Goal: Transaction & Acquisition: Download file/media

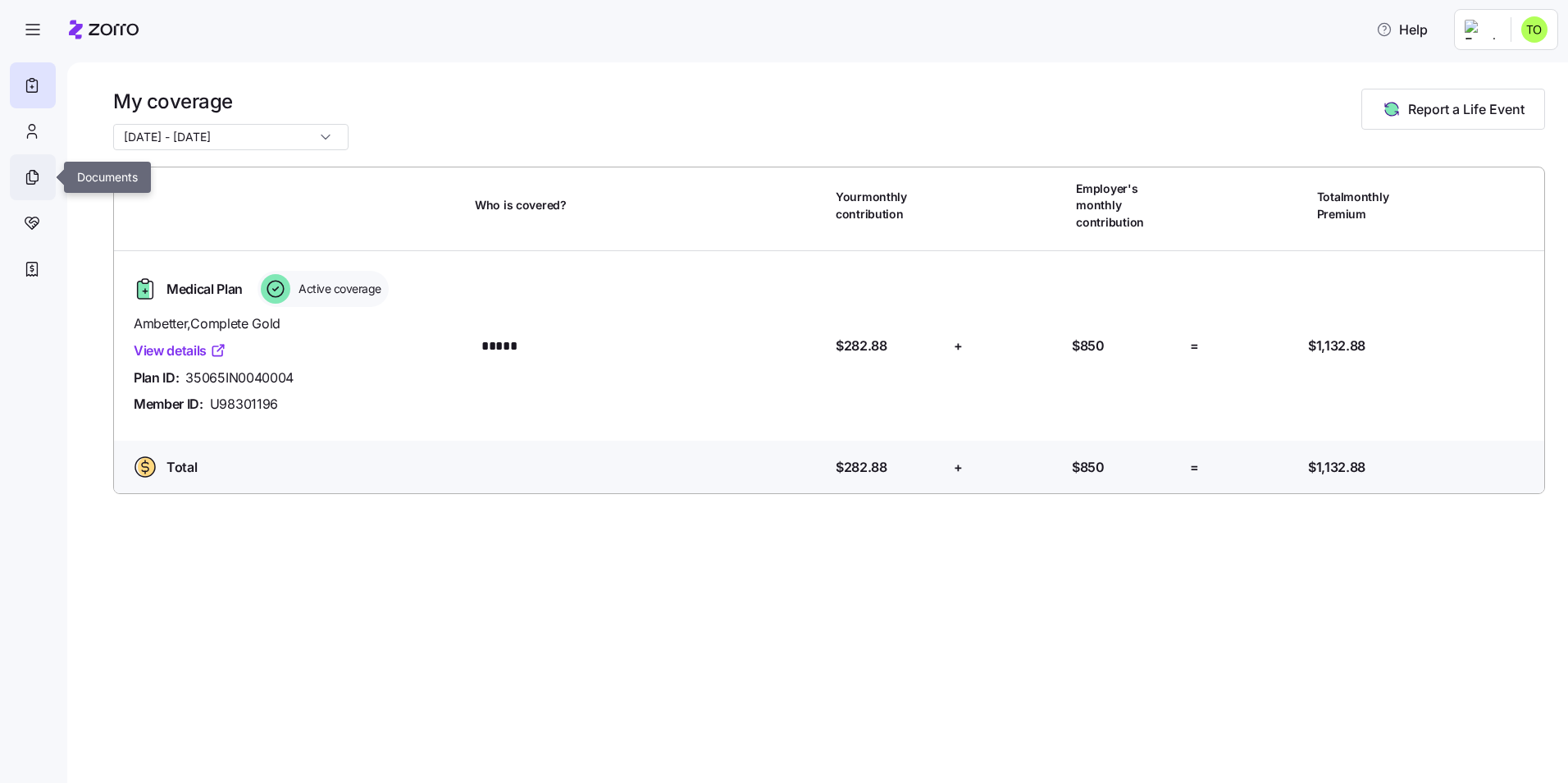
click at [31, 179] on icon at bounding box center [31, 177] width 18 height 20
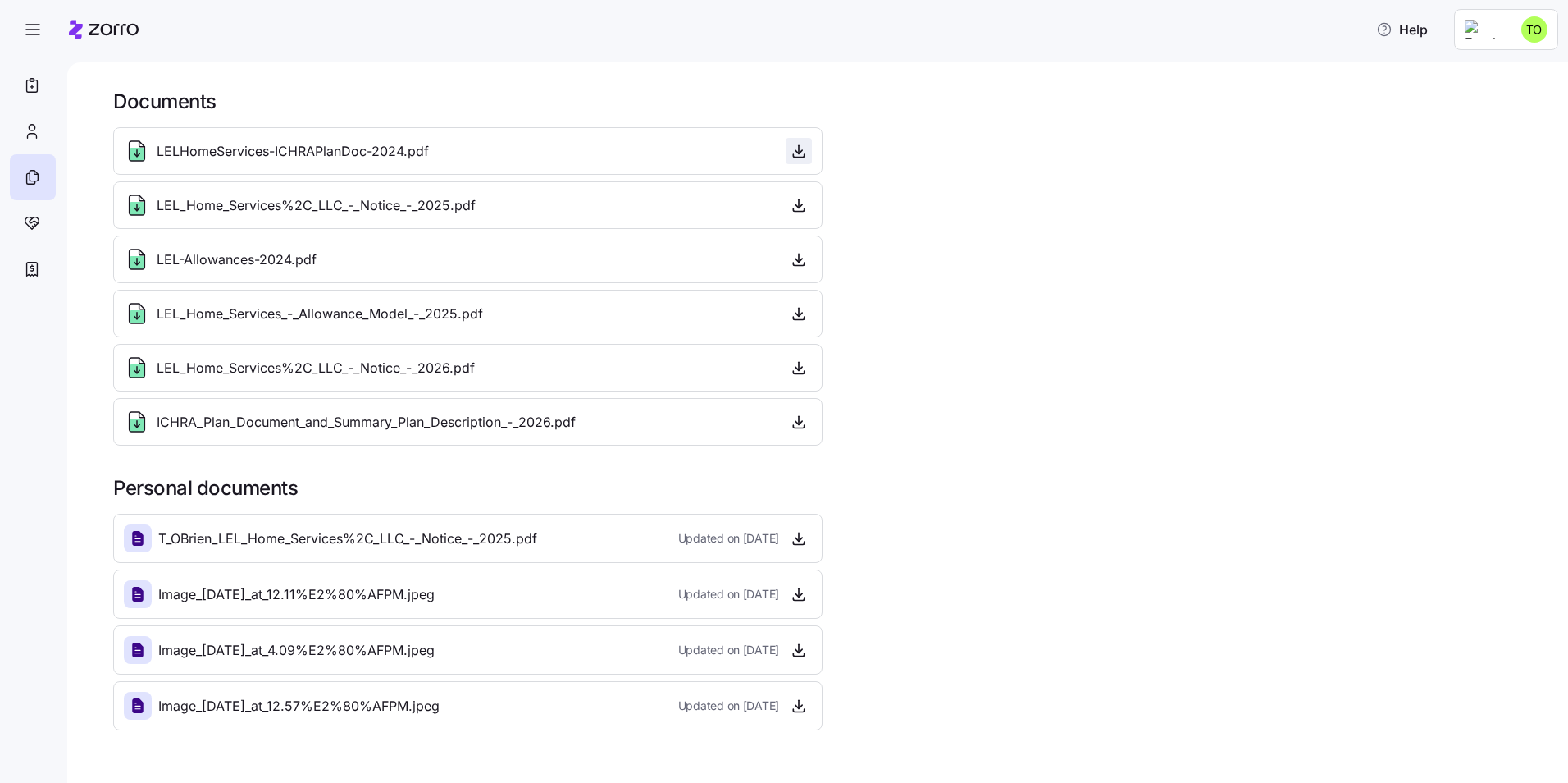
click at [796, 152] on icon "button" at bounding box center [799, 151] width 7 height 3
click at [796, 203] on icon "button" at bounding box center [798, 205] width 16 height 16
